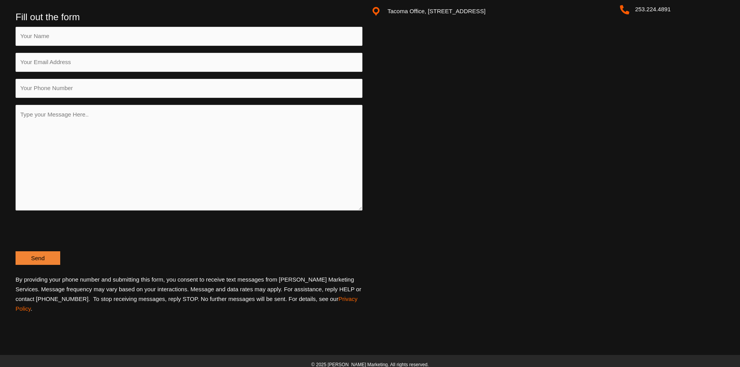
scroll to position [1117, 0]
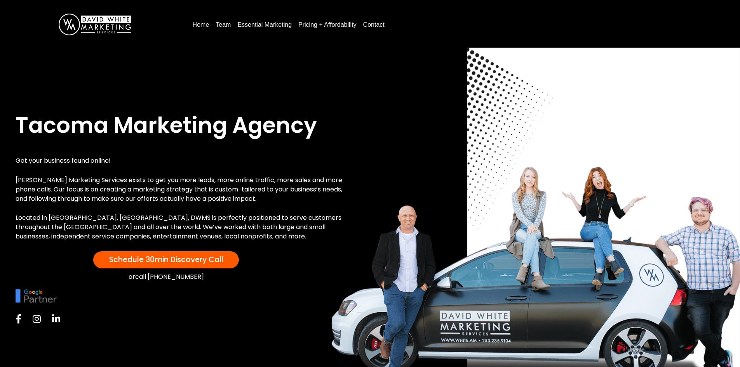
scroll to position [695, 0]
click at [256, 26] on link "Essential Marketing" at bounding box center [264, 25] width 61 height 12
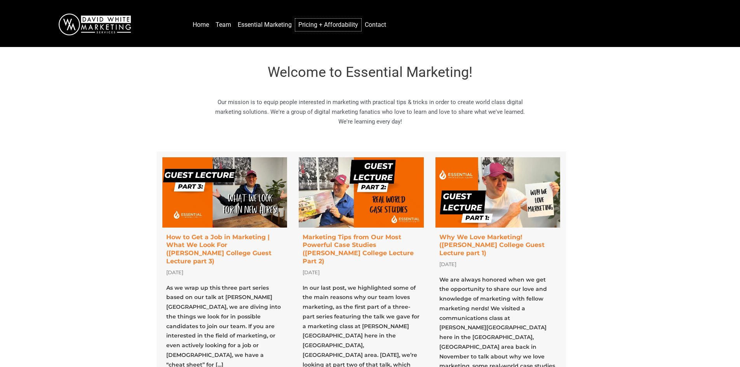
click at [315, 24] on link "Pricing + Affordability" at bounding box center [328, 25] width 66 height 12
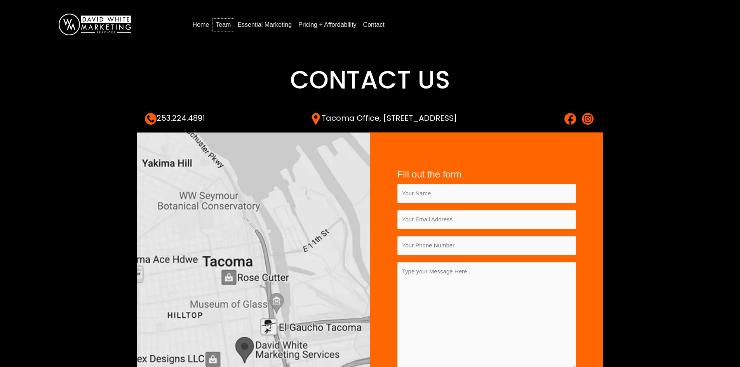
click at [226, 24] on link "Team" at bounding box center [222, 25] width 21 height 12
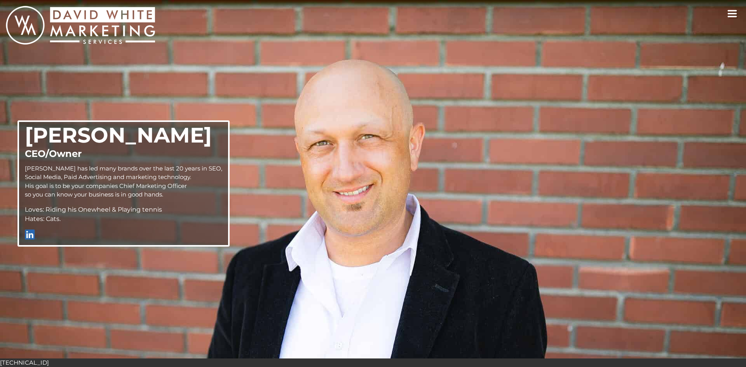
click at [117, 26] on img "White Marketing home link" at bounding box center [80, 25] width 149 height 39
